Goal: Navigation & Orientation: Find specific page/section

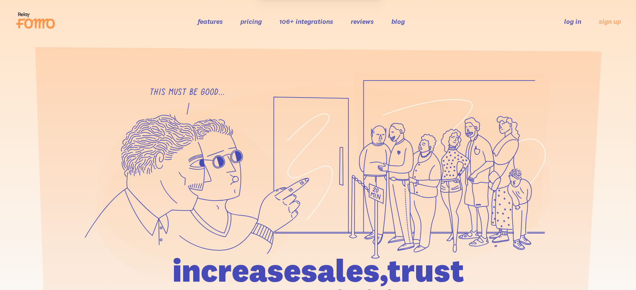
click at [571, 21] on link "log in" at bounding box center [572, 21] width 17 height 8
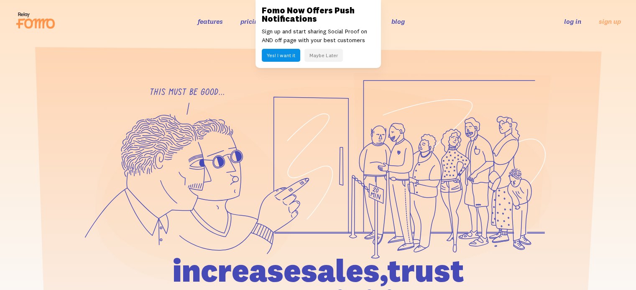
click at [321, 56] on button "Maybe Later" at bounding box center [323, 55] width 38 height 13
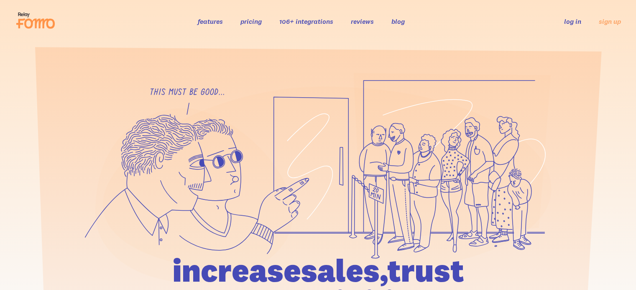
click at [576, 21] on link "log in" at bounding box center [572, 21] width 17 height 8
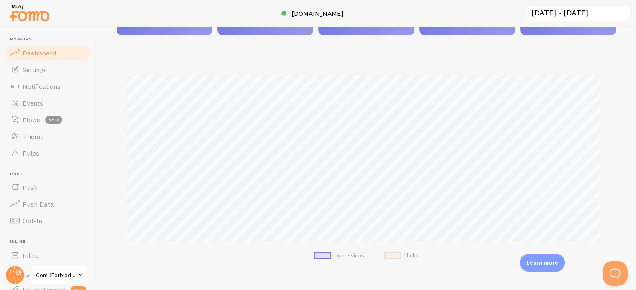
scroll to position [167, 0]
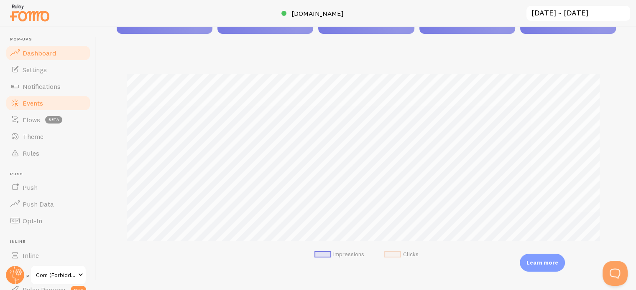
click at [42, 102] on span "Events" at bounding box center [33, 103] width 20 height 8
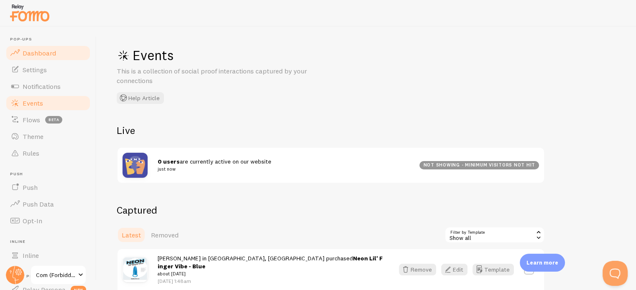
click at [53, 51] on span "Dashboard" at bounding box center [39, 53] width 33 height 8
